Goal: Task Accomplishment & Management: Manage account settings

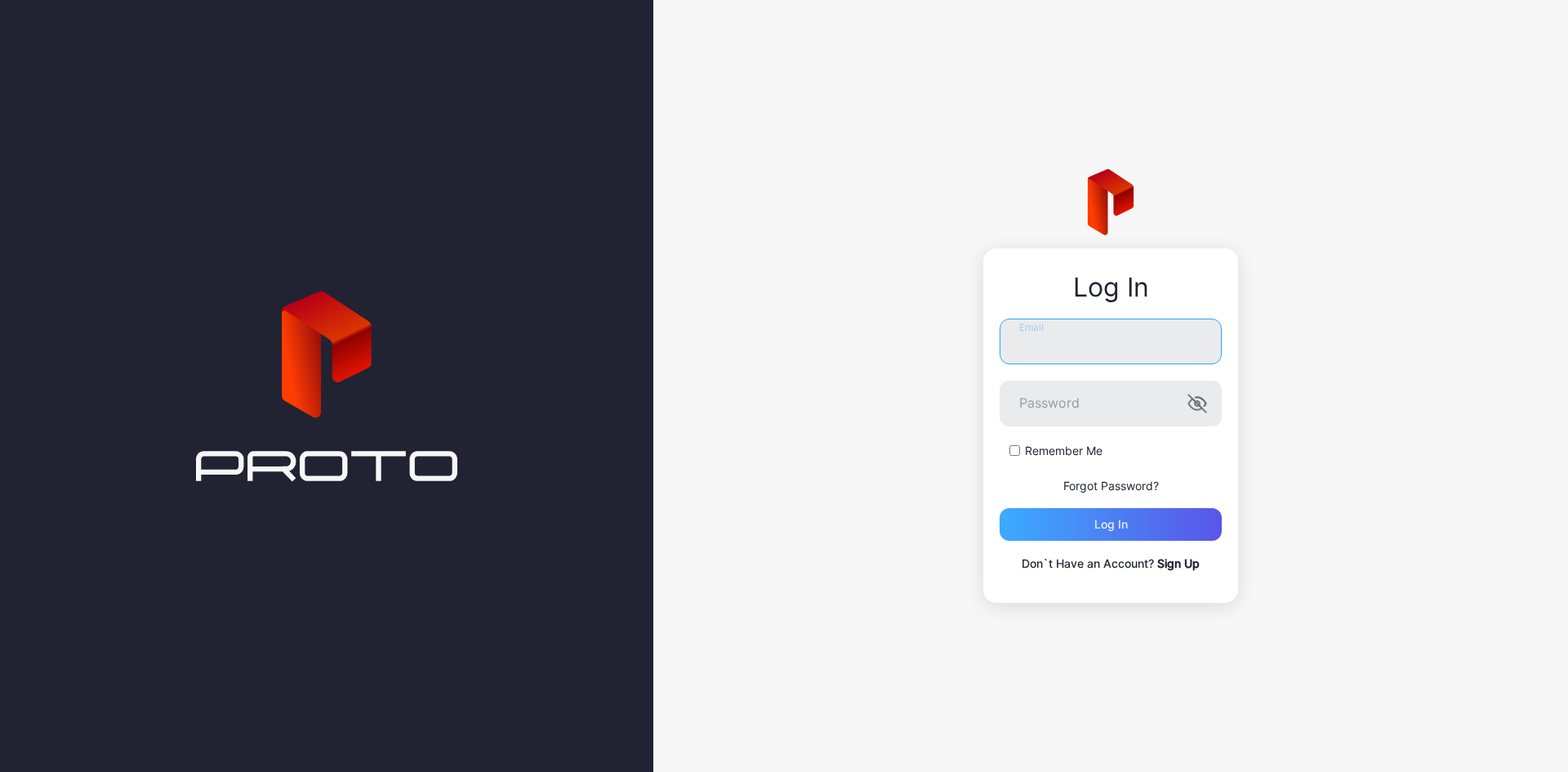
type input "**********"
click at [1163, 522] on div "Log in" at bounding box center [1111, 524] width 222 height 33
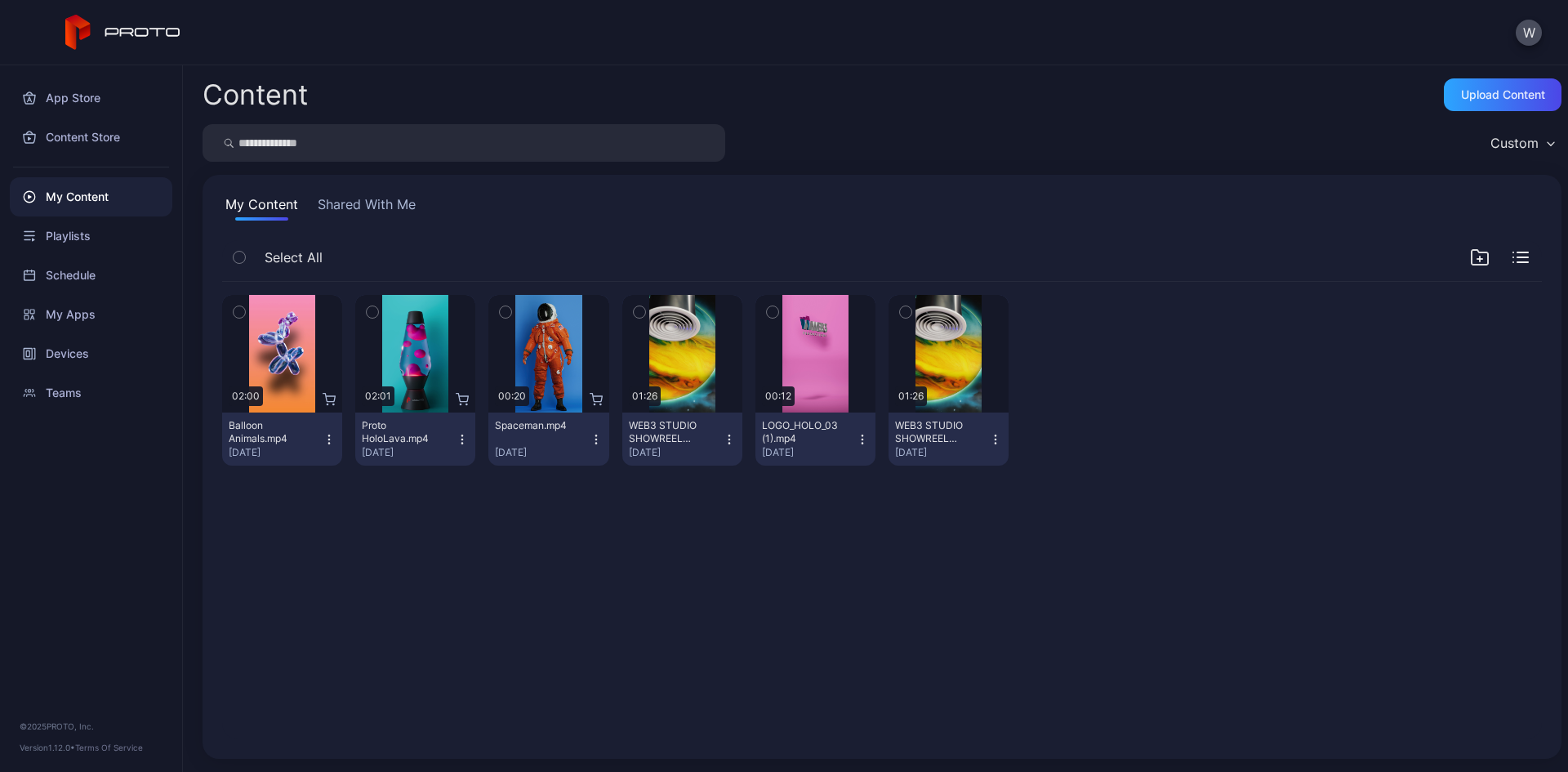
click at [349, 197] on button "Shared With Me" at bounding box center [366, 207] width 105 height 26
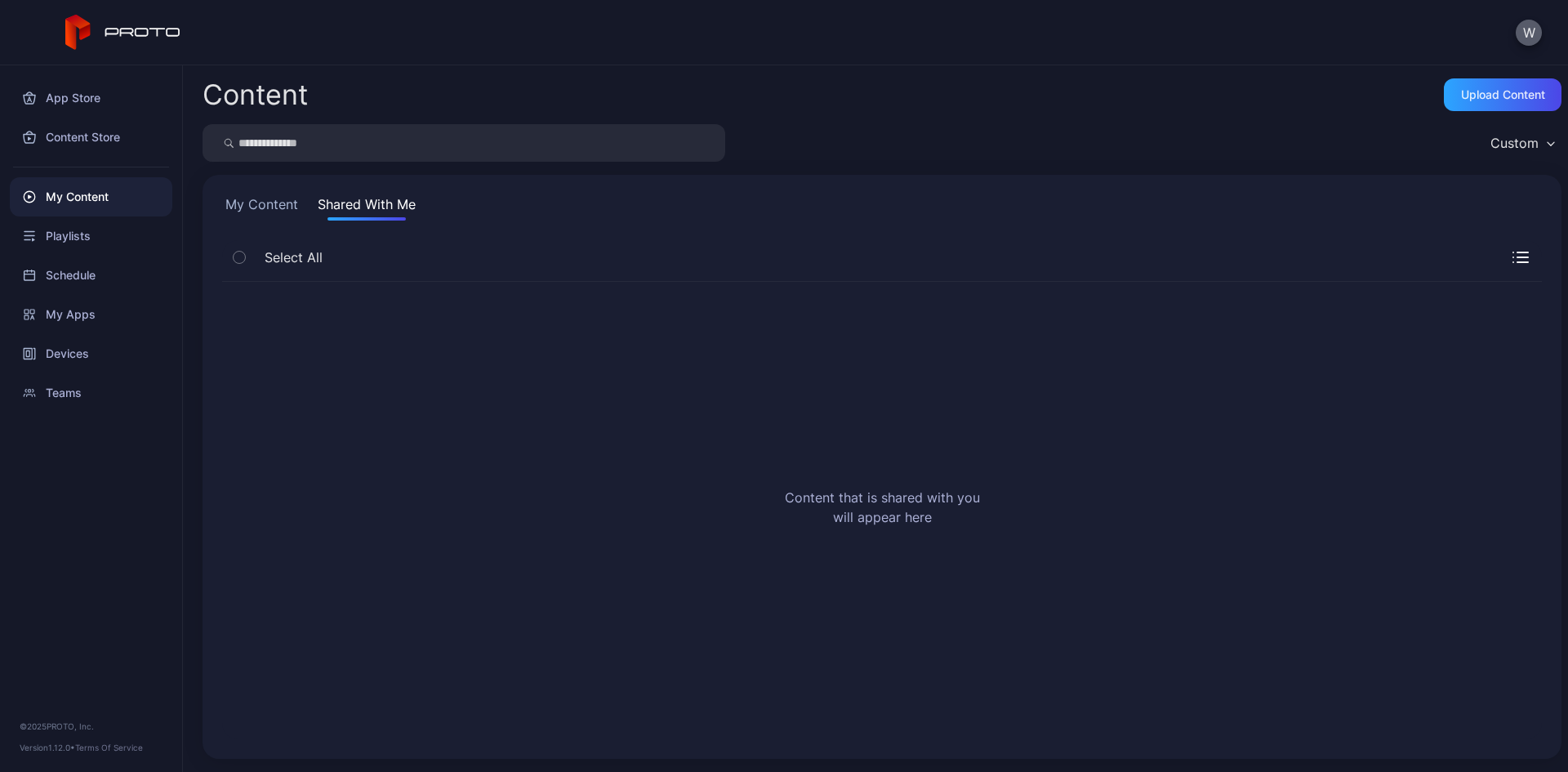
click at [1538, 26] on button "W" at bounding box center [1529, 33] width 26 height 26
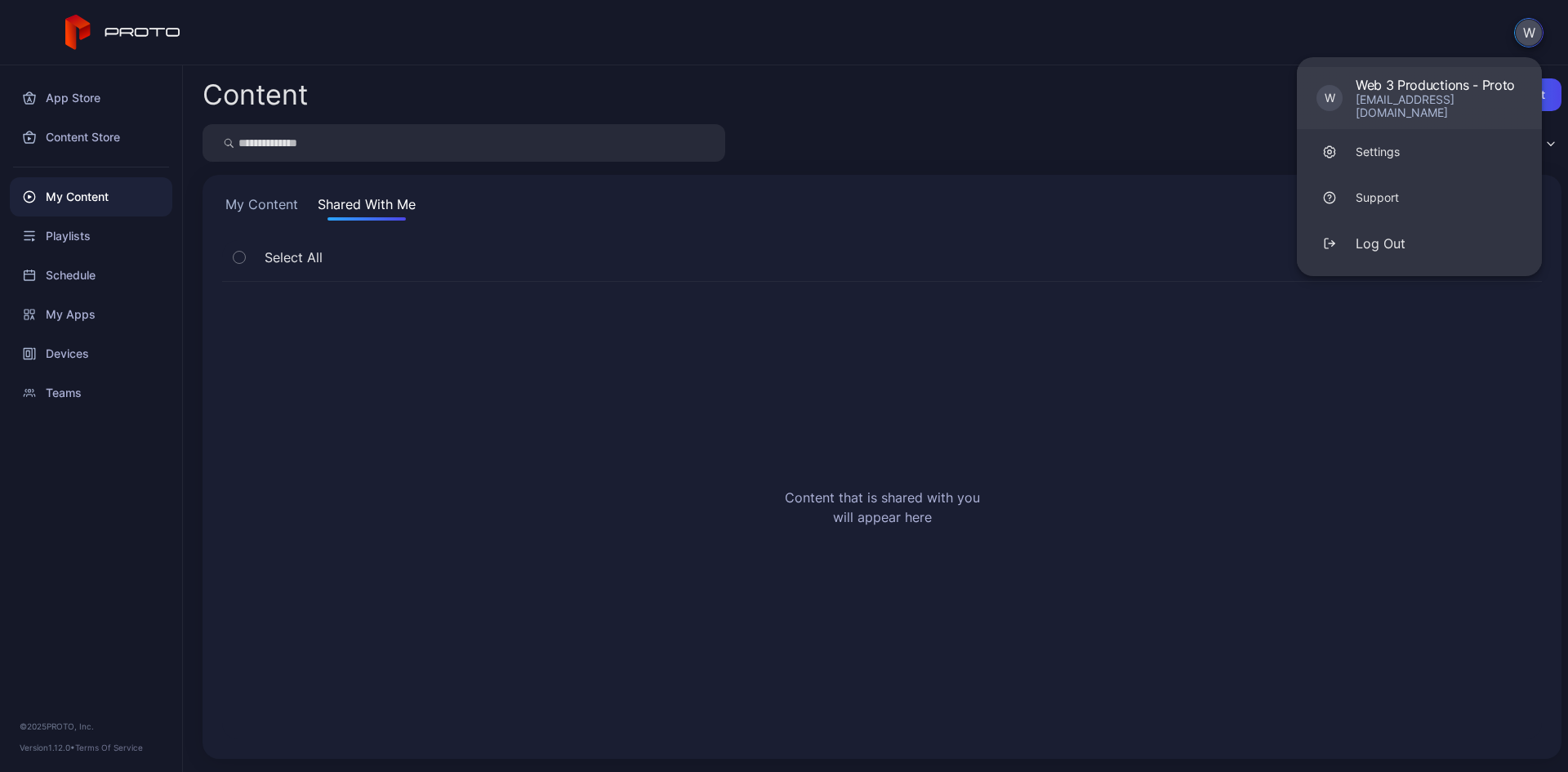
click at [1442, 76] on div "Web 3 Productions - Proto" at bounding box center [1439, 85] width 167 height 16
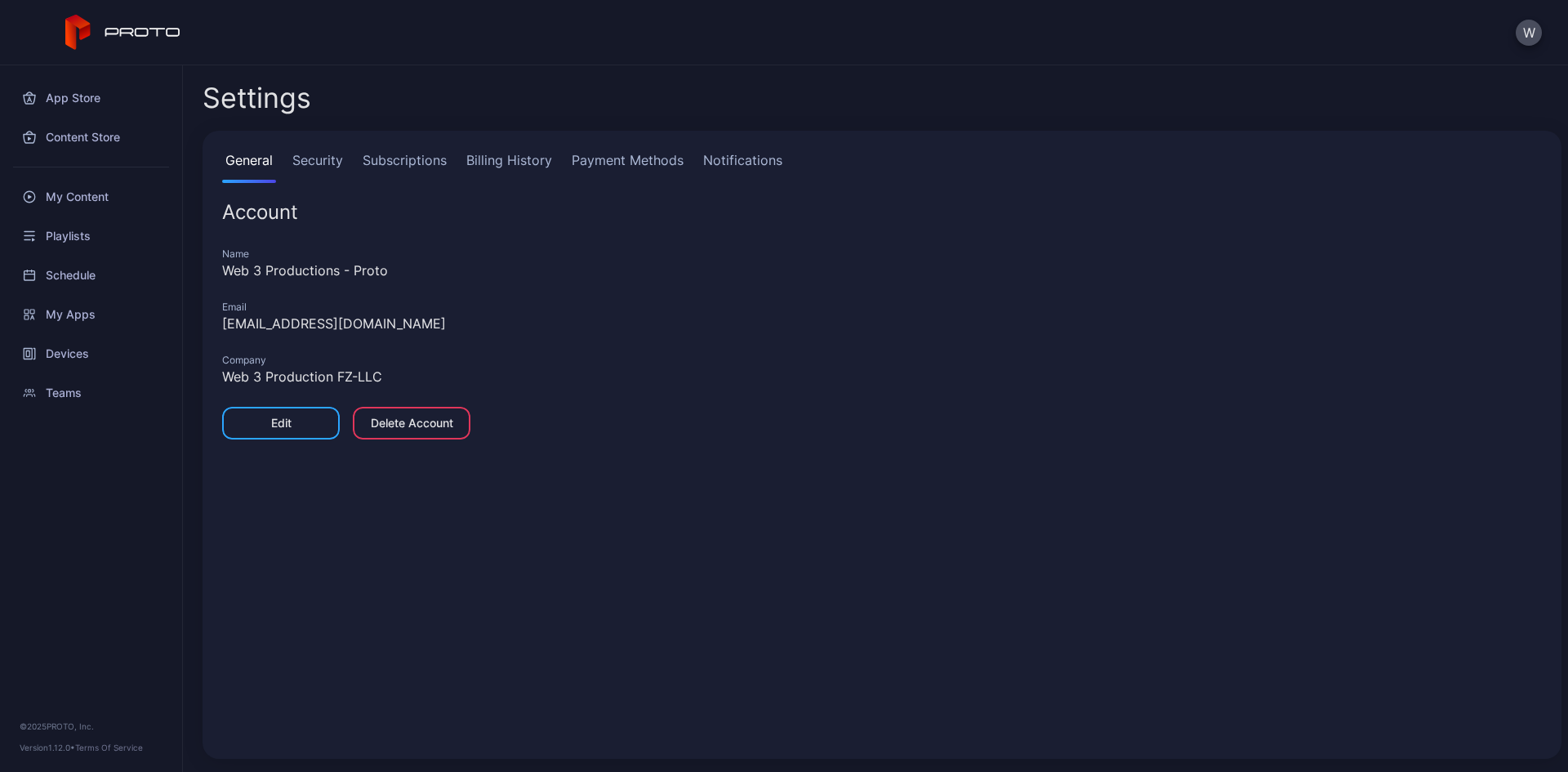
click at [514, 163] on link "Billing History" at bounding box center [509, 167] width 92 height 33
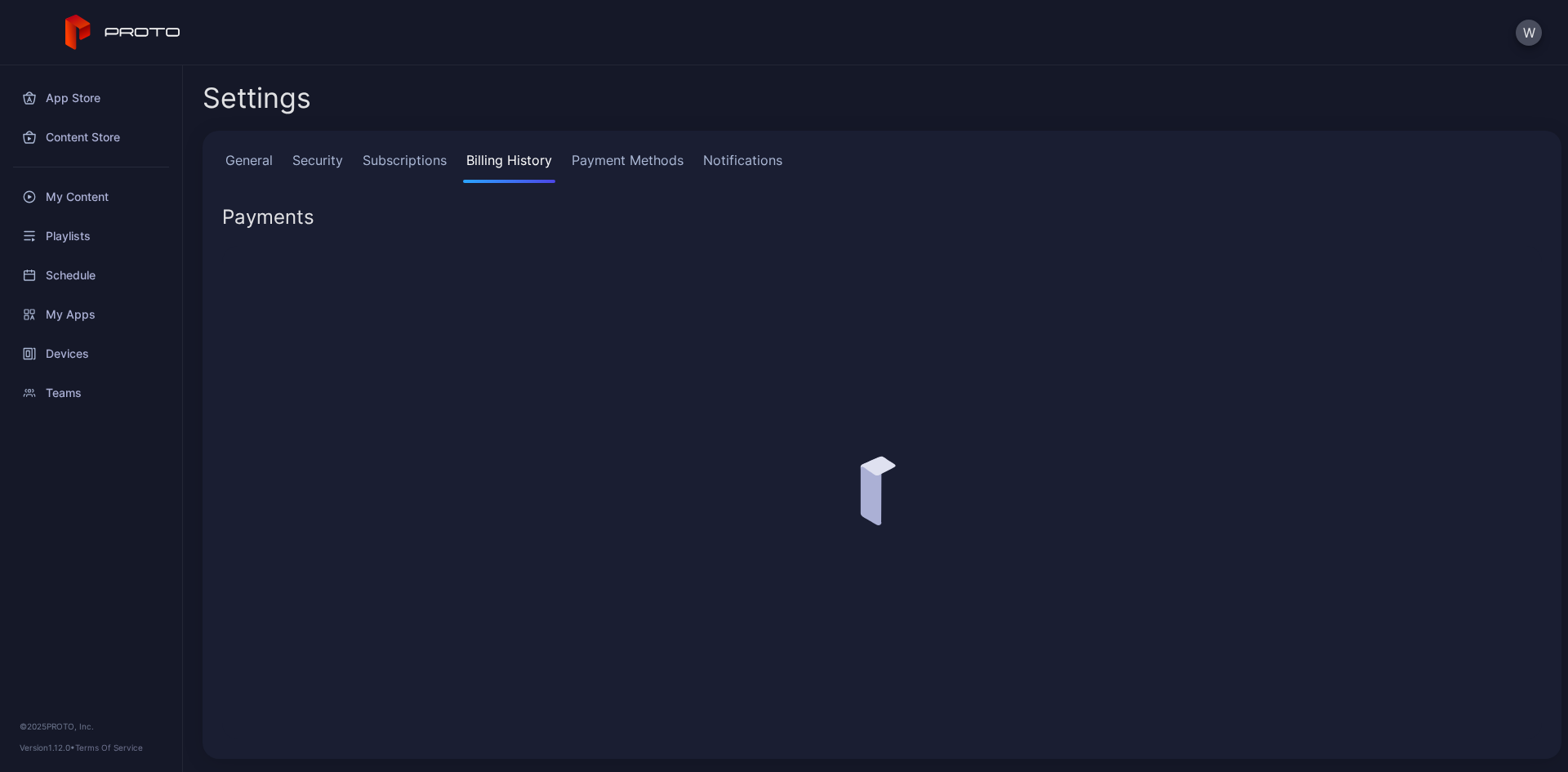
click at [676, 158] on link "Payment Methods" at bounding box center [627, 167] width 118 height 33
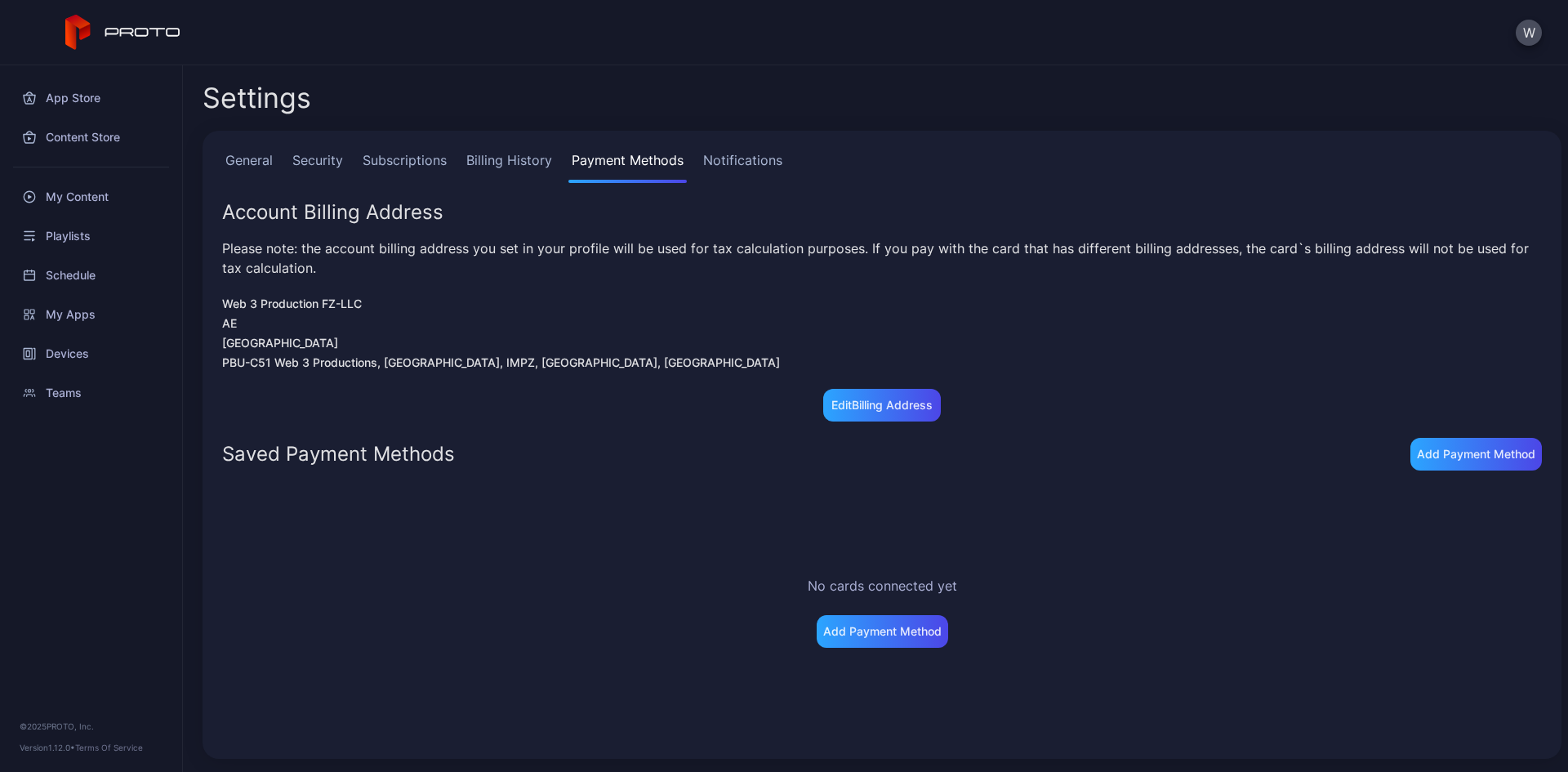
click at [547, 170] on link "Billing History" at bounding box center [509, 167] width 92 height 33
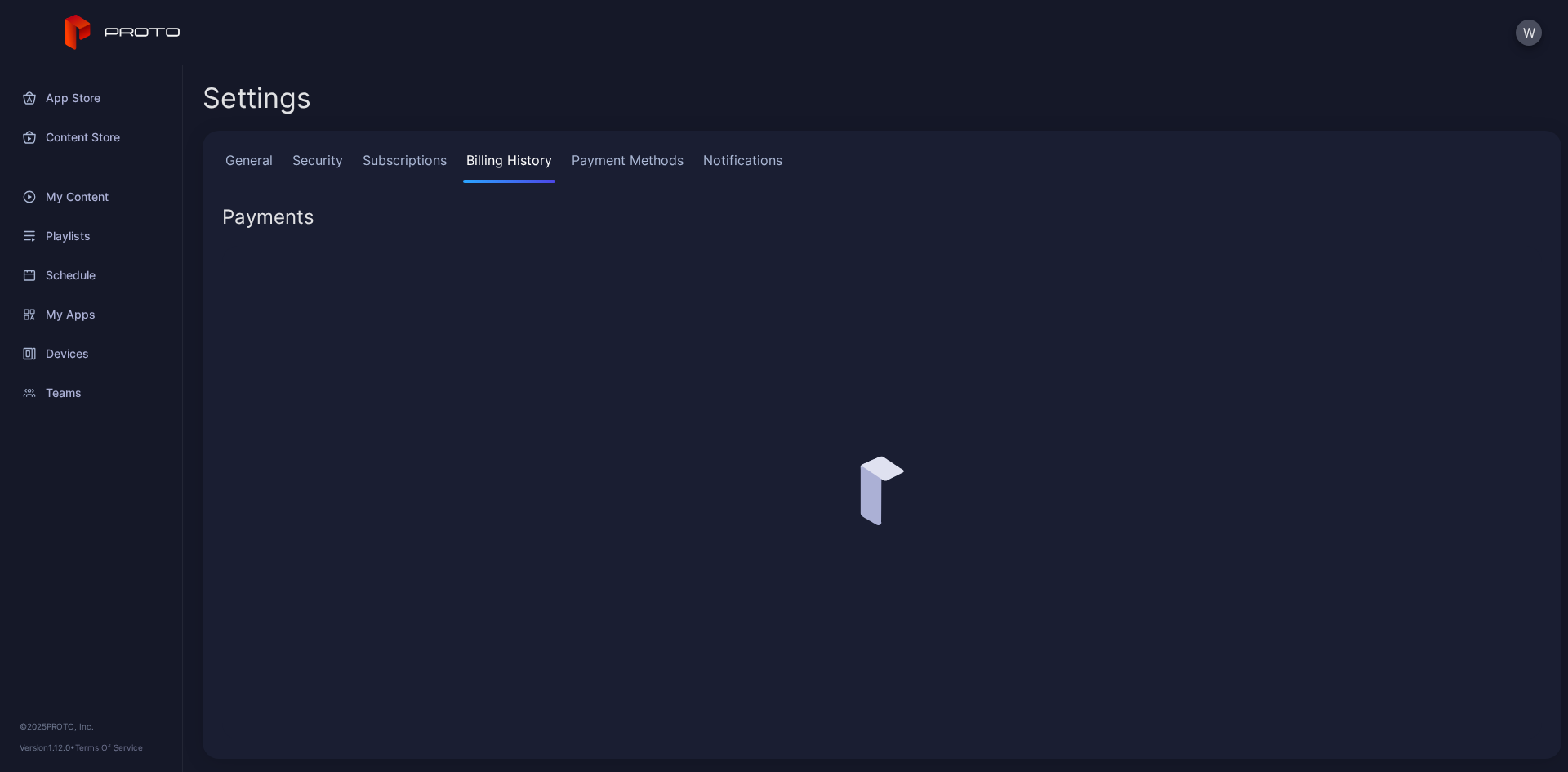
click at [433, 157] on link "Subscriptions" at bounding box center [405, 167] width 91 height 33
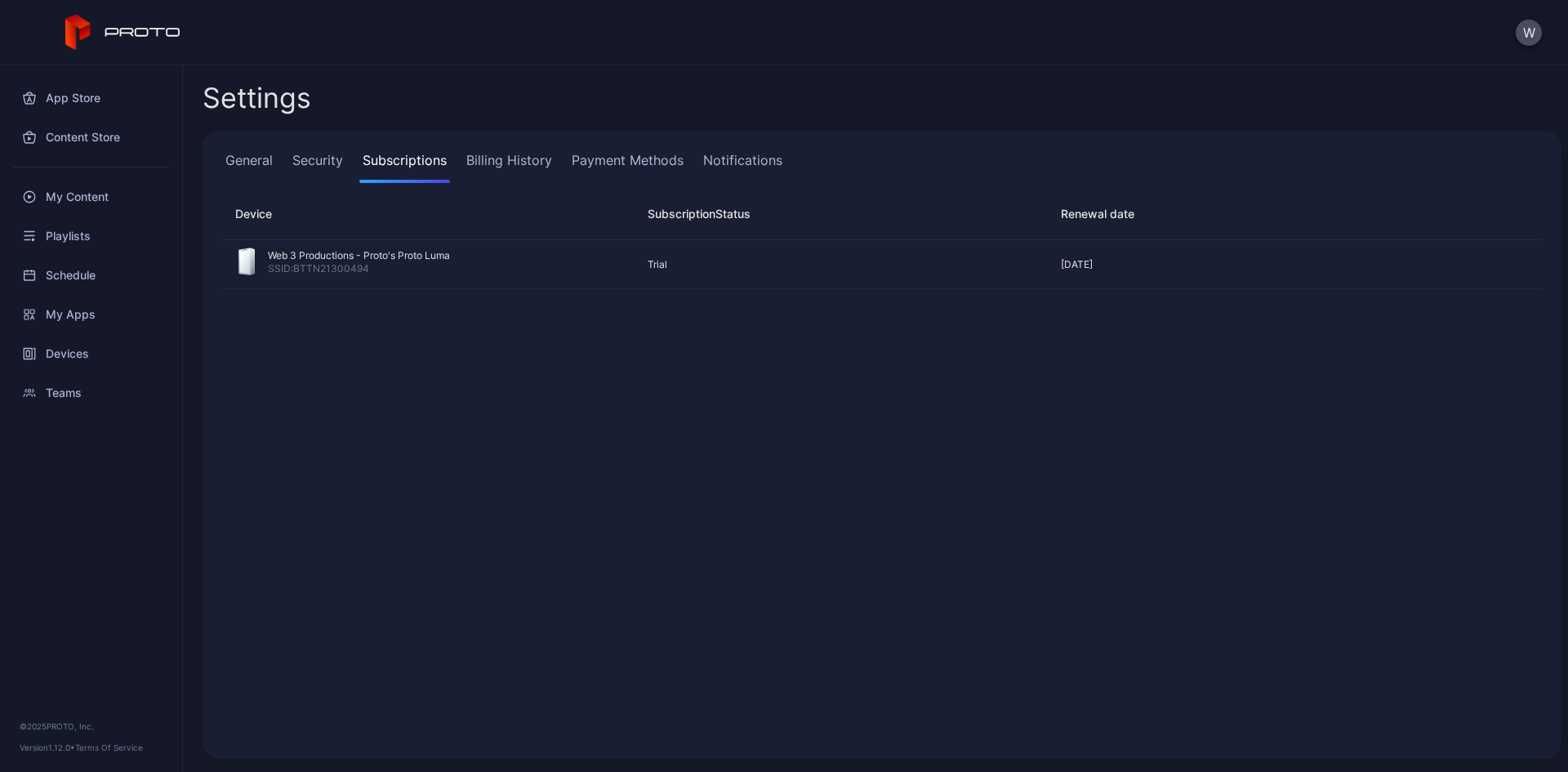
click at [648, 170] on link "Payment Methods" at bounding box center [627, 167] width 118 height 33
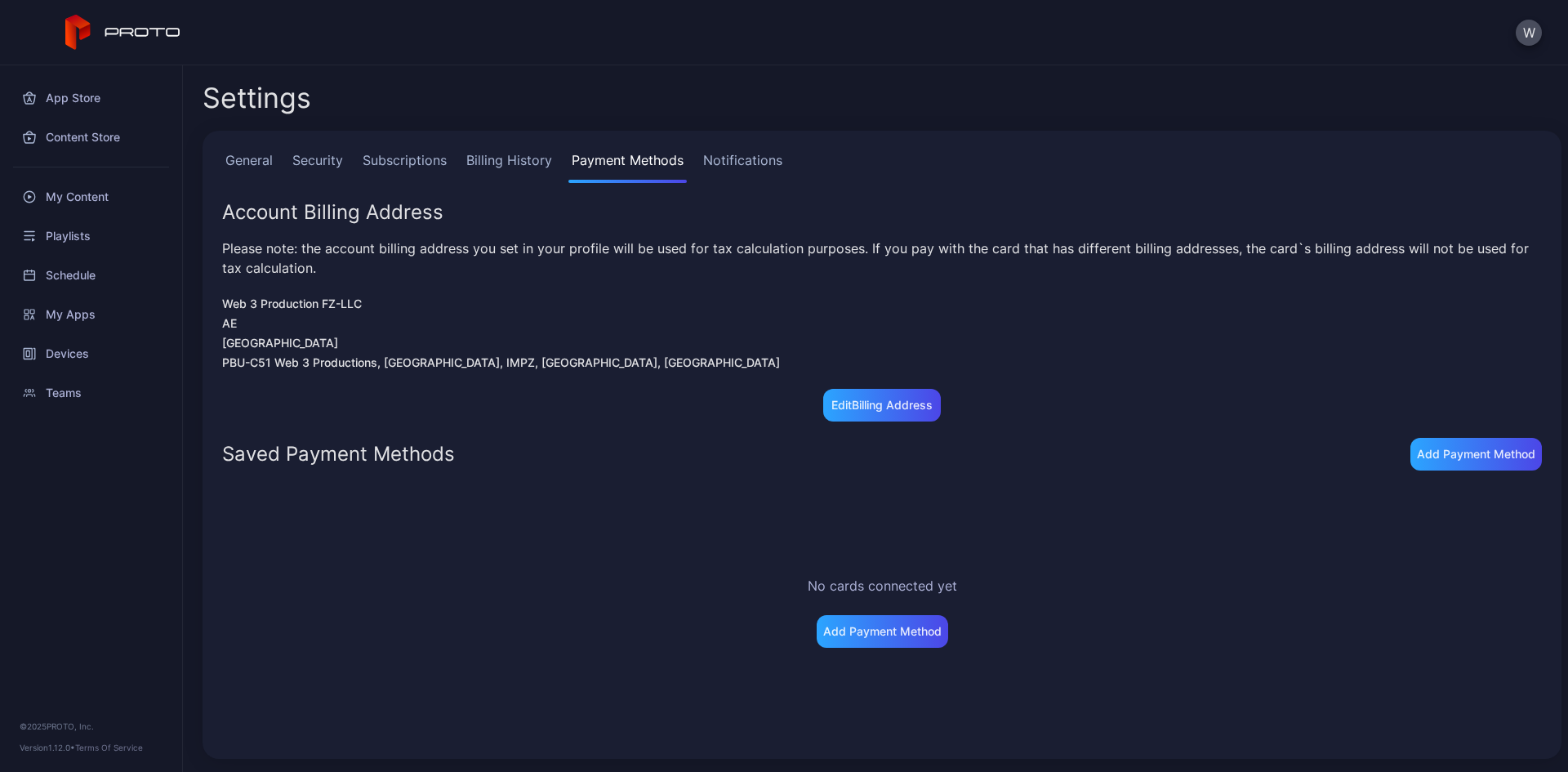
drag, startPoint x: 91, startPoint y: 243, endPoint x: 348, endPoint y: 60, distance: 315.5
click at [348, 60] on div "W" at bounding box center [784, 33] width 1568 height 66
